Goal: Task Accomplishment & Management: Manage account settings

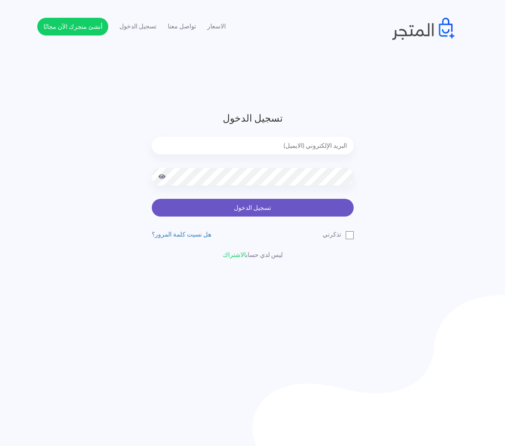
type input "[EMAIL_ADDRESS][DOMAIN_NAME]"
click at [265, 215] on button "تسجيل الدخول" at bounding box center [253, 208] width 202 height 18
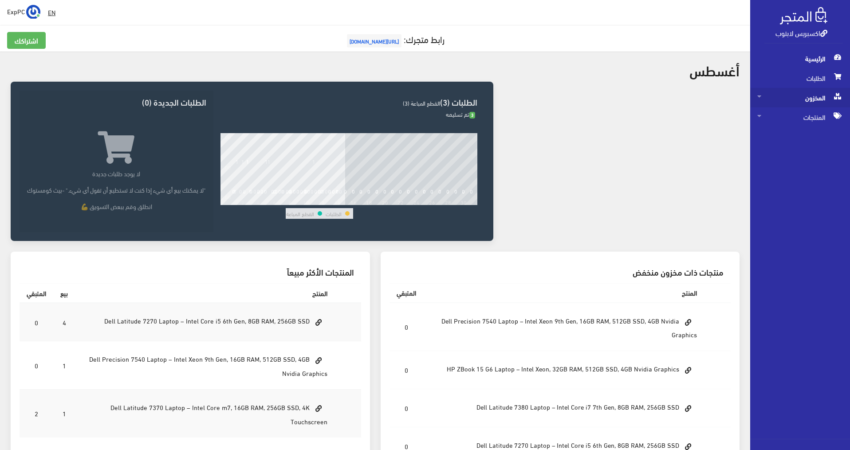
click at [509, 95] on span "المخزون" at bounding box center [800, 98] width 86 height 20
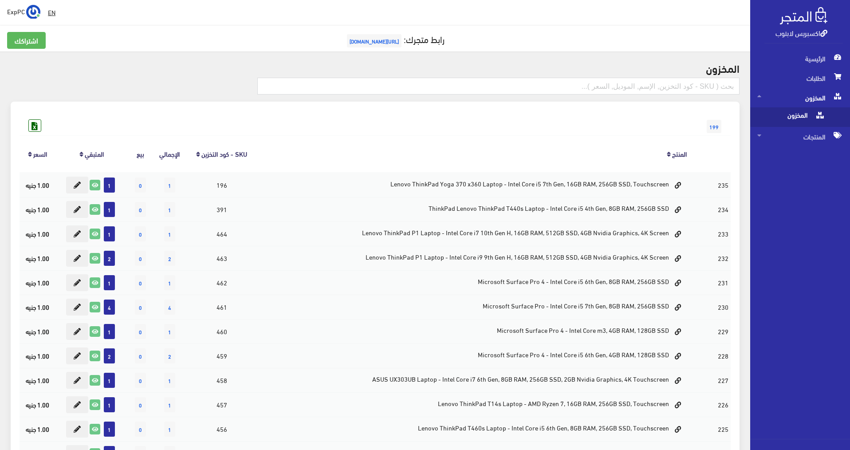
click at [509, 113] on span "المخزون" at bounding box center [790, 117] width 67 height 20
click at [509, 87] on input "text" at bounding box center [498, 86] width 482 height 17
type input "128"
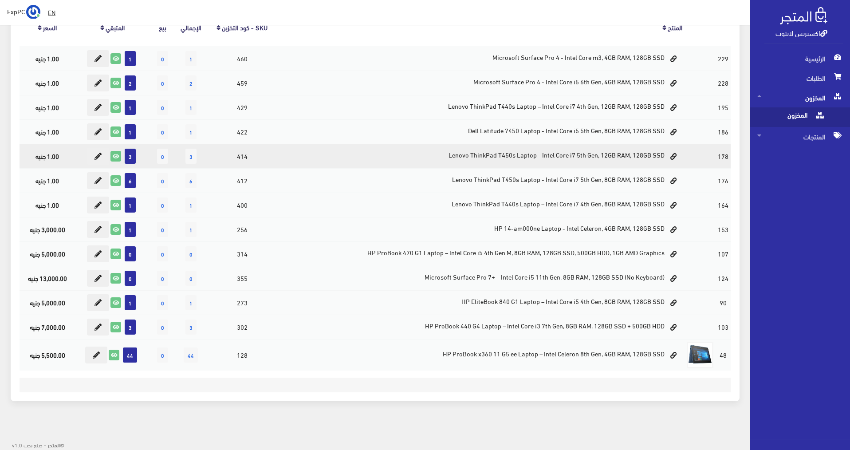
scroll to position [127, 0]
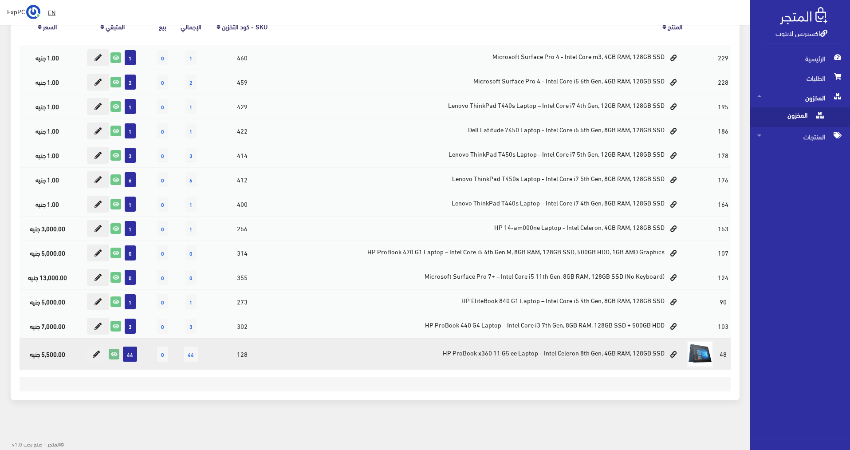
click at [116, 359] on link at bounding box center [114, 354] width 11 height 11
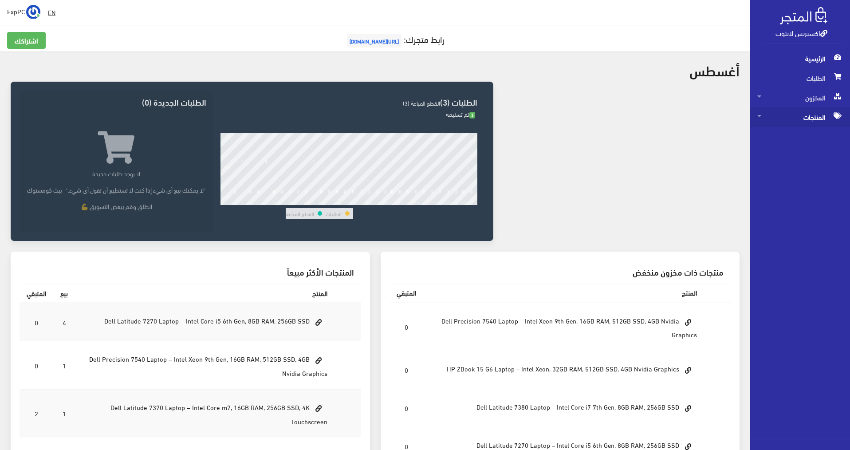
click at [812, 116] on span "المنتجات" at bounding box center [800, 117] width 86 height 20
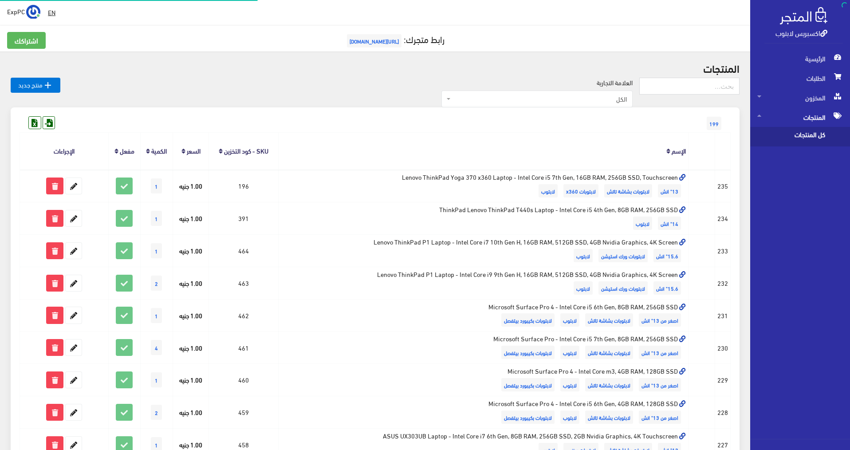
click at [805, 132] on span "كل المنتجات" at bounding box center [790, 137] width 67 height 20
click at [708, 81] on input "text" at bounding box center [689, 86] width 100 height 17
type input "128"
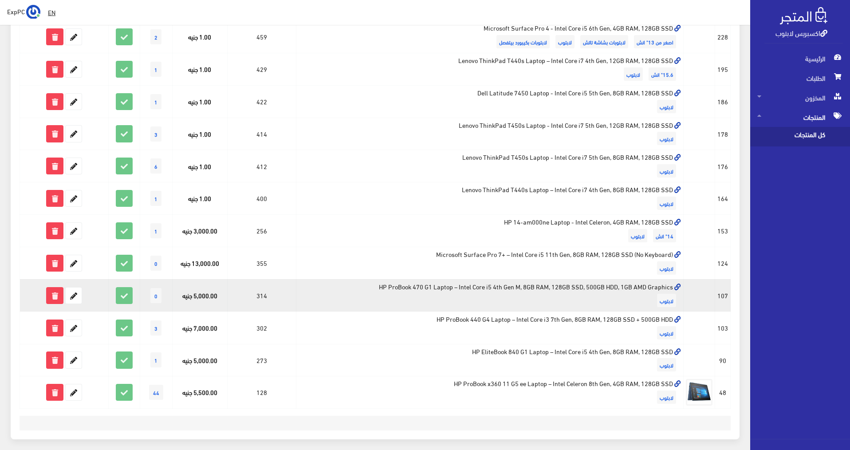
scroll to position [221, 0]
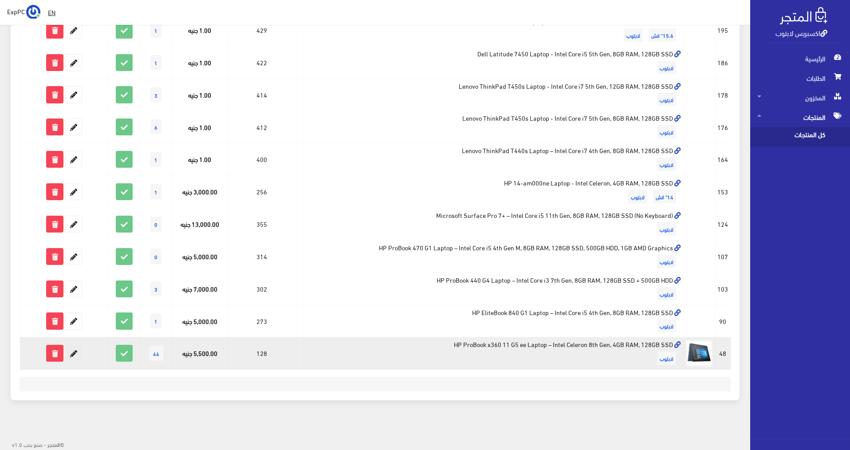
click at [77, 353] on icon at bounding box center [74, 353] width 16 height 16
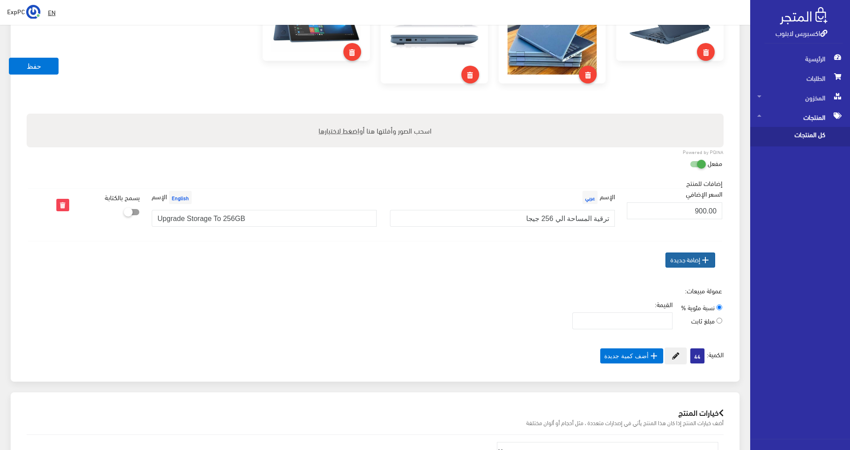
scroll to position [444, 0]
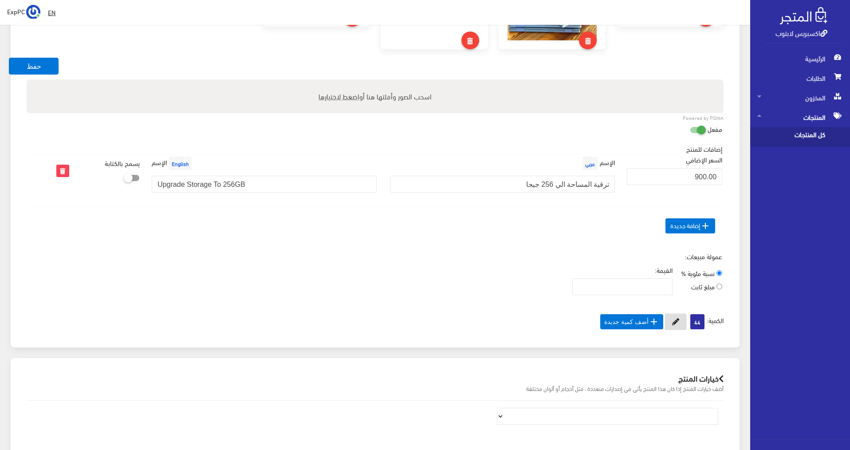
click at [678, 319] on button at bounding box center [676, 321] width 22 height 17
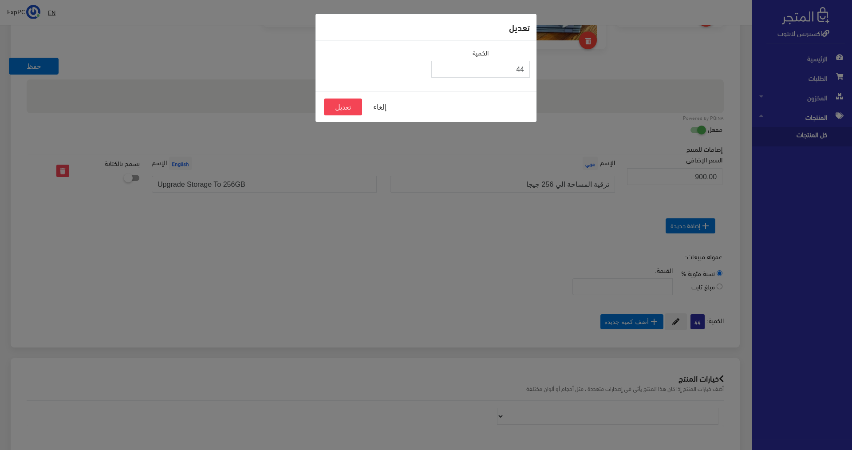
drag, startPoint x: 514, startPoint y: 73, endPoint x: 532, endPoint y: 71, distance: 17.9
click at [532, 71] on div "الكمية 44" at bounding box center [480, 65] width 109 height 37
type input "43"
click at [338, 108] on button "تعديل" at bounding box center [343, 107] width 38 height 17
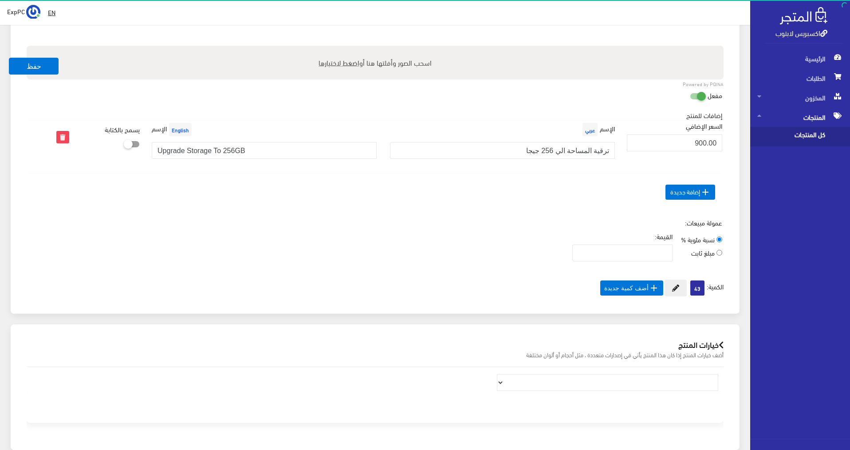
scroll to position [444, 0]
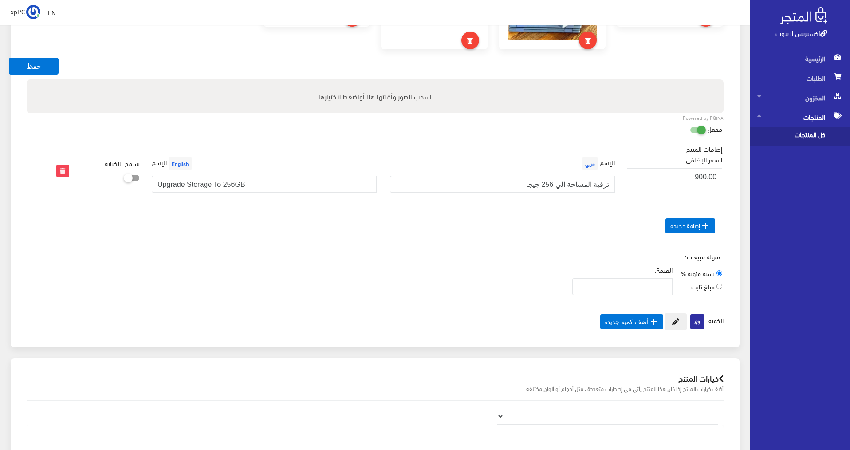
click at [800, 135] on span "كل المنتجات" at bounding box center [790, 137] width 67 height 20
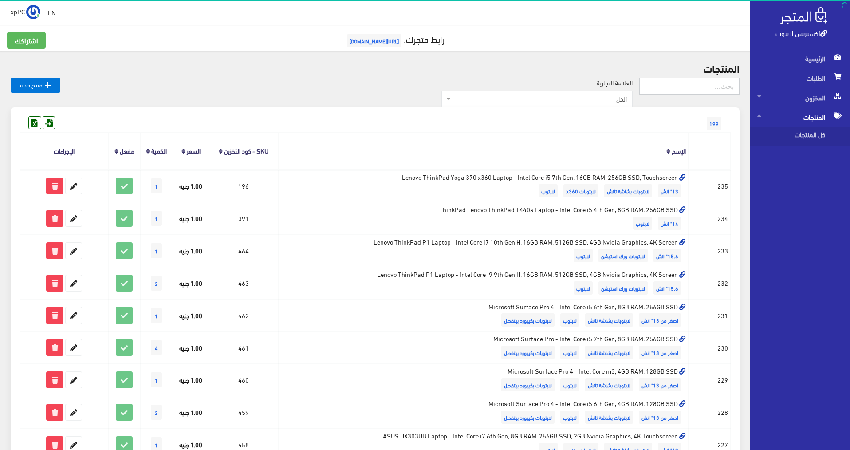
click at [696, 81] on input "text" at bounding box center [689, 86] width 100 height 17
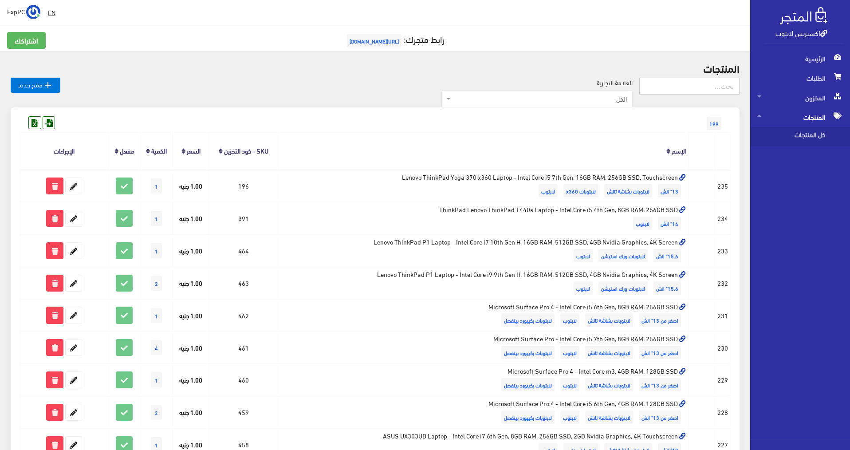
click at [705, 87] on input "text" at bounding box center [689, 86] width 100 height 17
click at [730, 85] on input "i7-" at bounding box center [689, 86] width 100 height 17
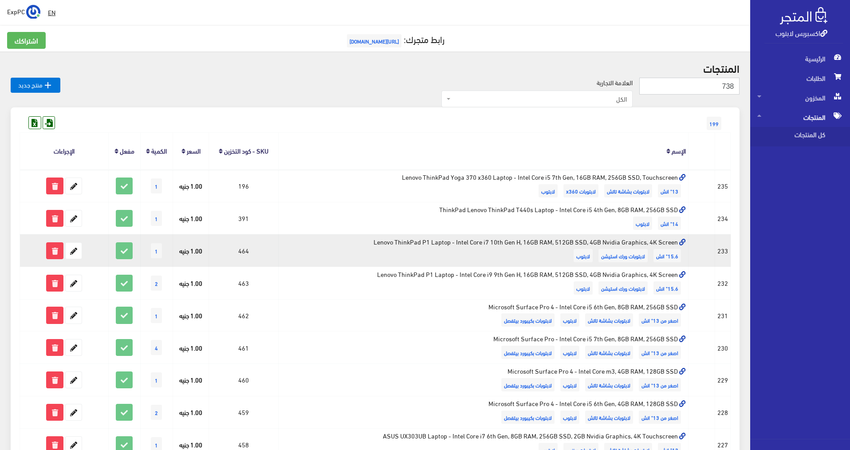
type input "7380"
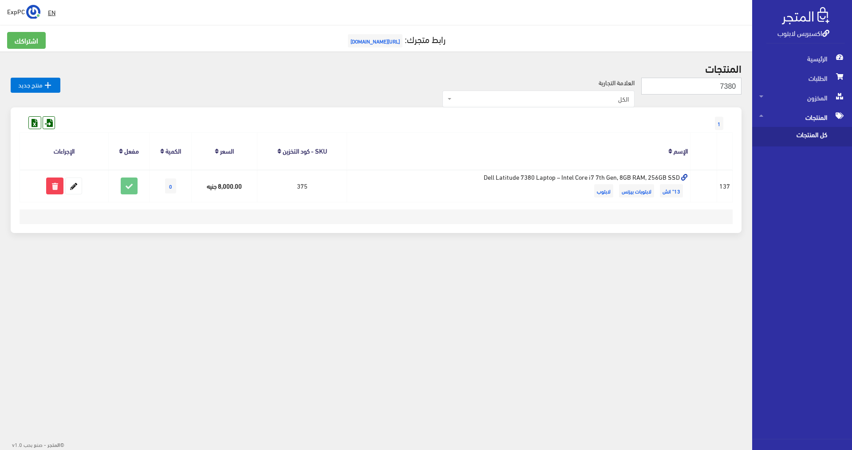
drag, startPoint x: 711, startPoint y: 85, endPoint x: 744, endPoint y: 83, distance: 32.9
click at [744, 83] on div "المنتجات 7380  منتج جديد العلامة التجارية الكل Dell ThinkPad HP (Hewlett-Packa…" at bounding box center [376, 152] width 752 height 203
type input "470"
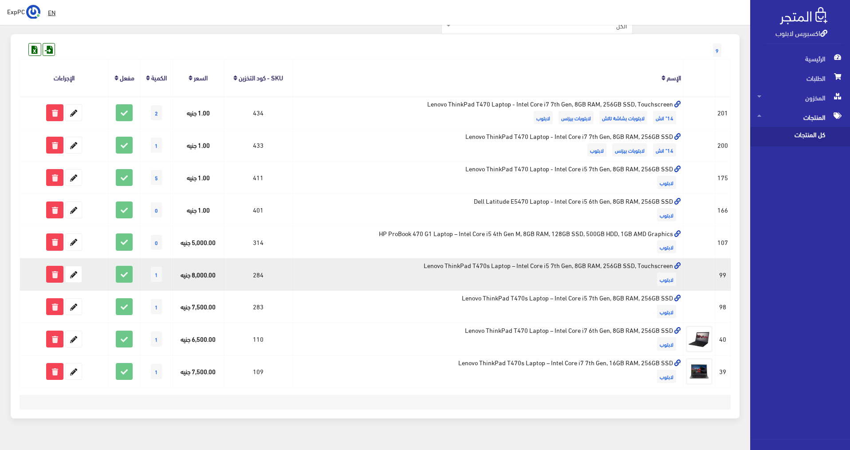
scroll to position [91, 0]
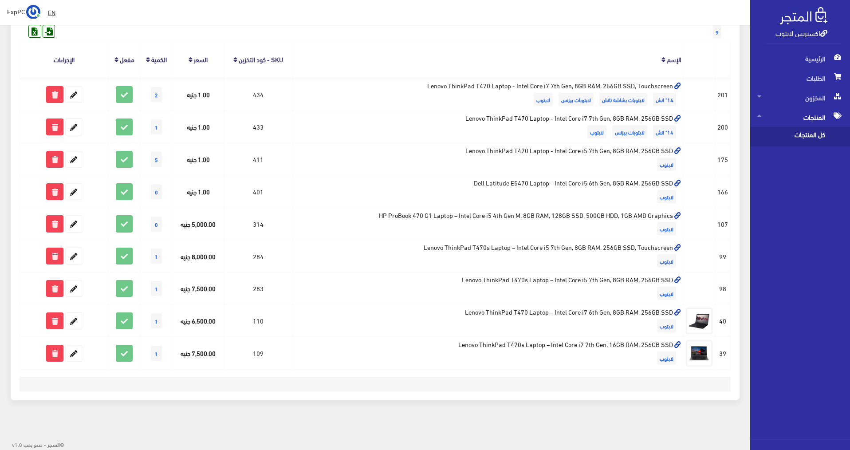
click at [812, 135] on span "كل المنتجات" at bounding box center [790, 137] width 67 height 20
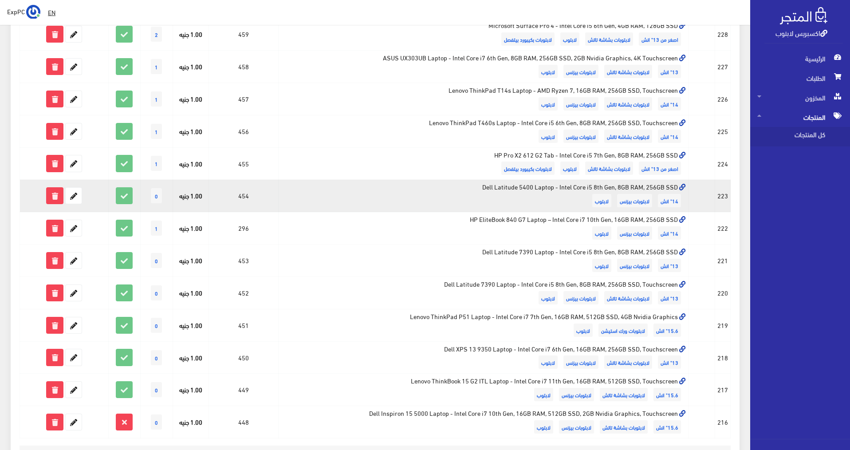
scroll to position [399, 0]
